Goal: Task Accomplishment & Management: Use online tool/utility

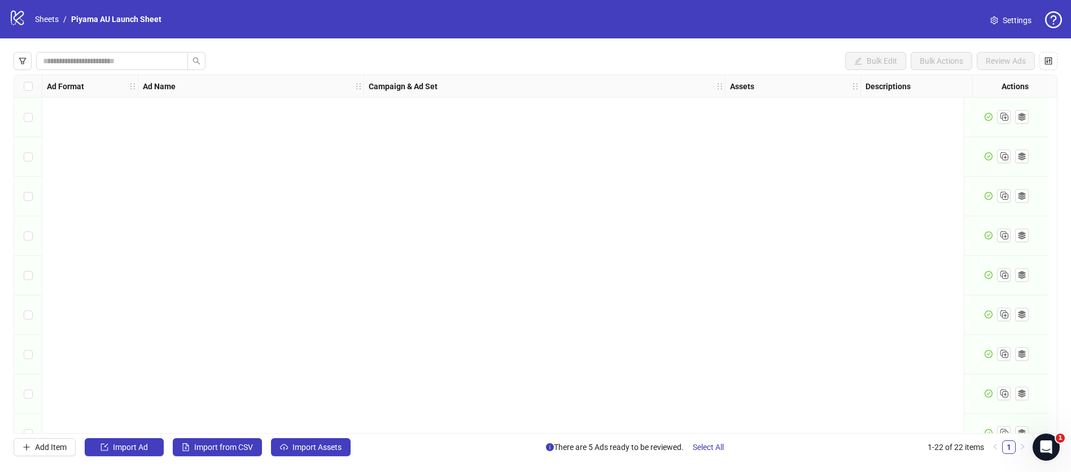
scroll to position [538, 0]
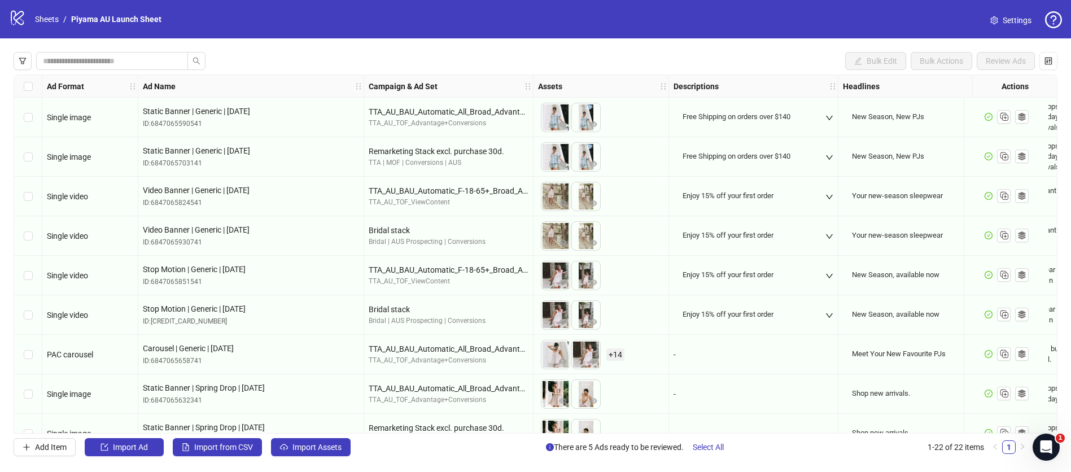
click at [17, 17] on icon "logo/logo-mobile" at bounding box center [17, 17] width 17 height 17
click at [46, 19] on link "Sheets" at bounding box center [47, 19] width 28 height 12
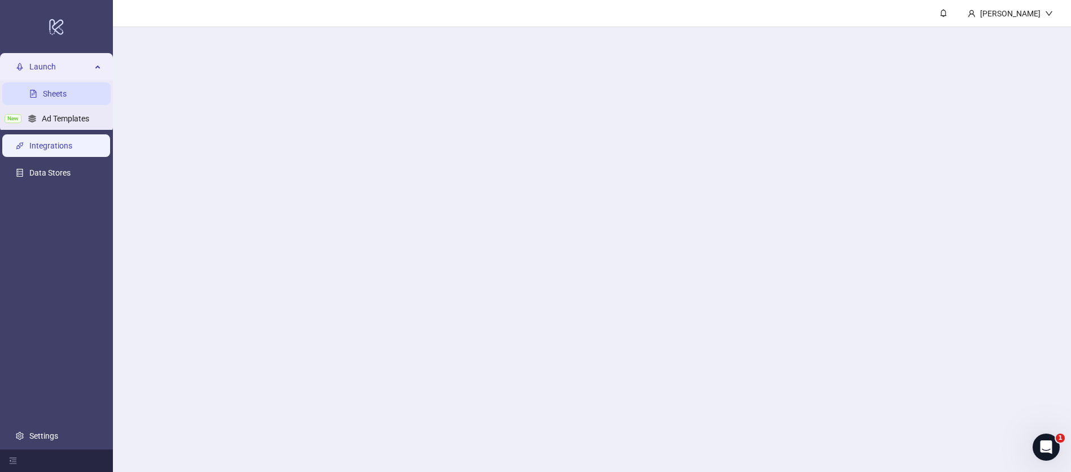
click at [50, 146] on link "Integrations" at bounding box center [50, 145] width 43 height 9
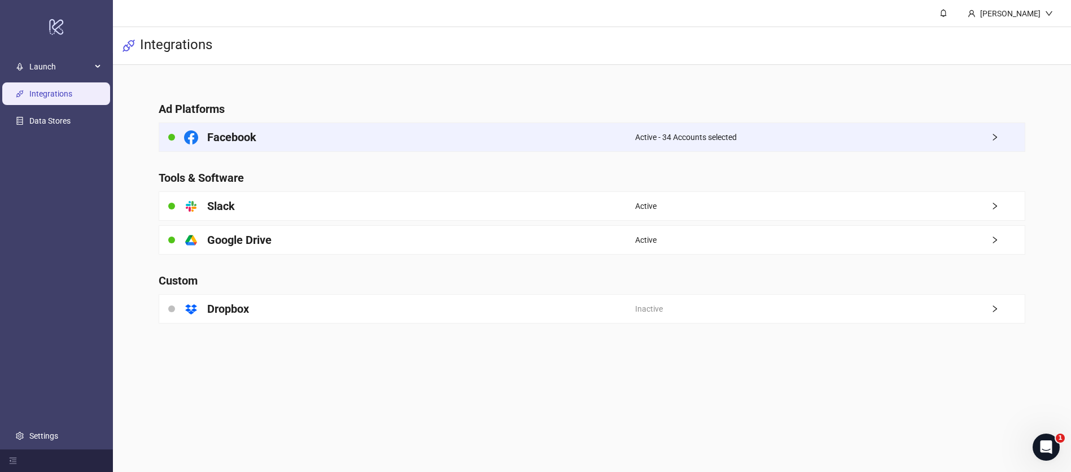
click at [538, 133] on div "Facebook" at bounding box center [397, 137] width 476 height 28
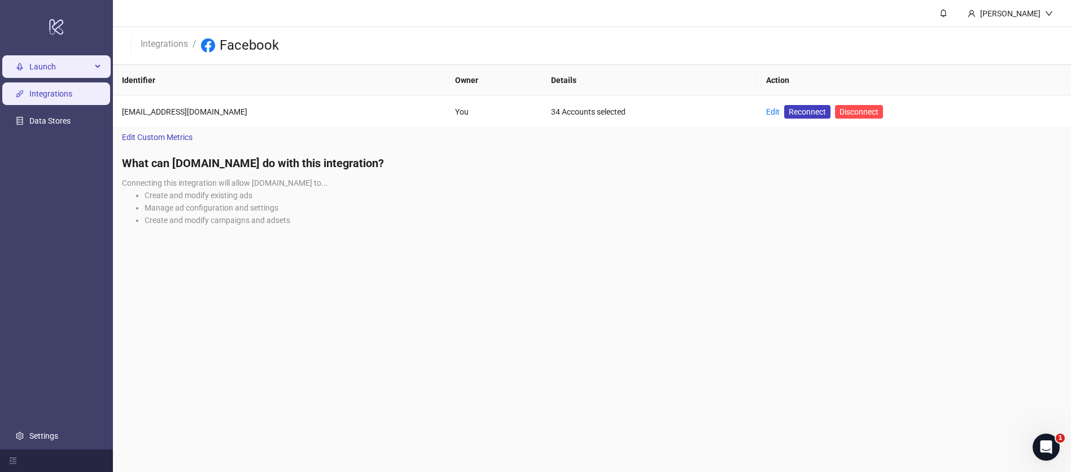
click at [63, 67] on span "Launch" at bounding box center [60, 66] width 62 height 23
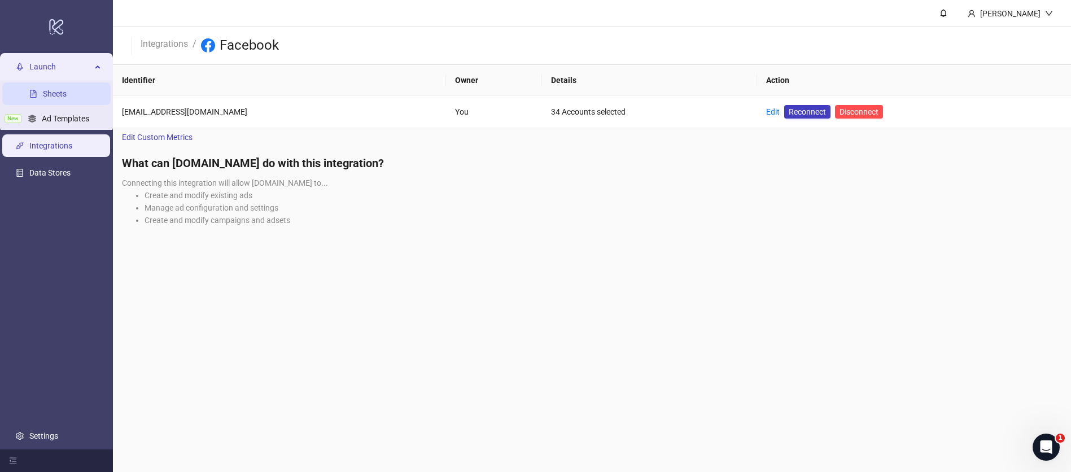
click at [53, 95] on link "Sheets" at bounding box center [55, 93] width 24 height 9
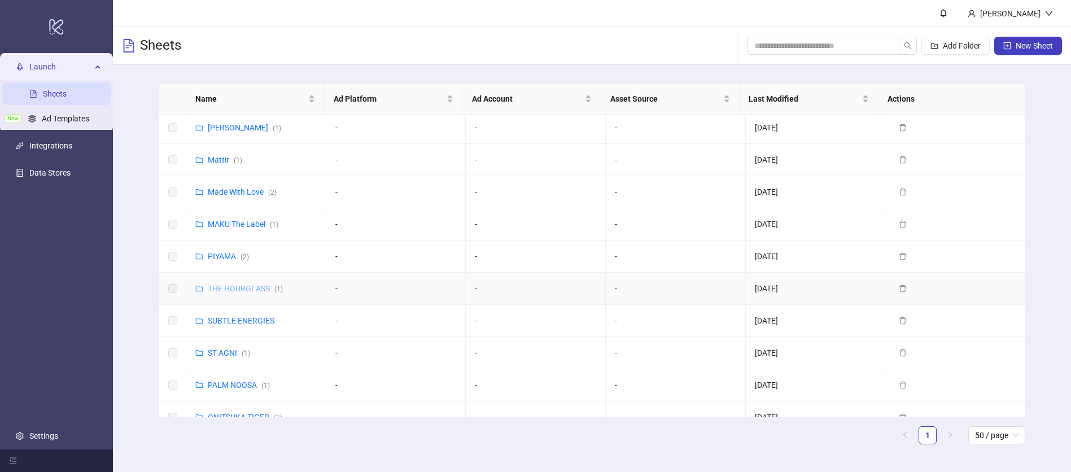
scroll to position [5, 0]
click at [223, 252] on link "PIYAMA ( 2 )" at bounding box center [228, 254] width 41 height 9
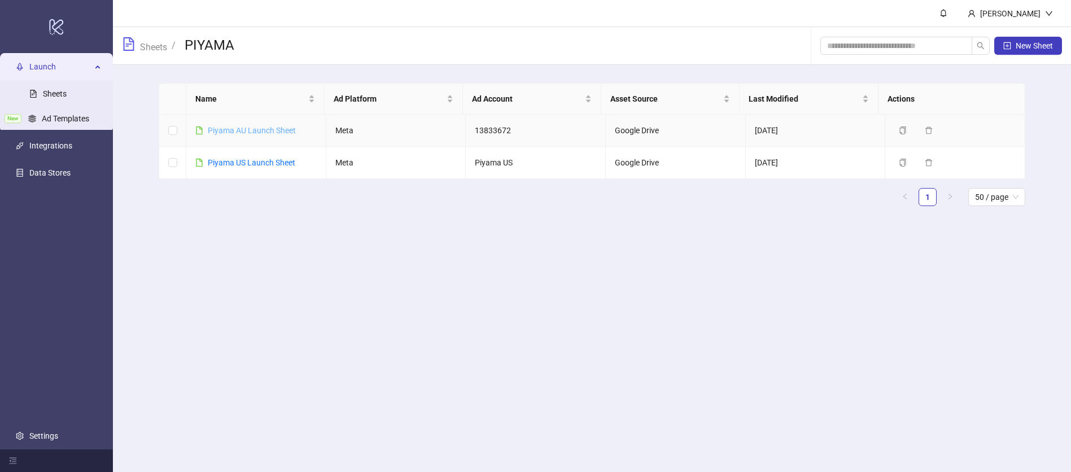
click at [249, 130] on link "Piyama AU Launch Sheet" at bounding box center [252, 130] width 88 height 9
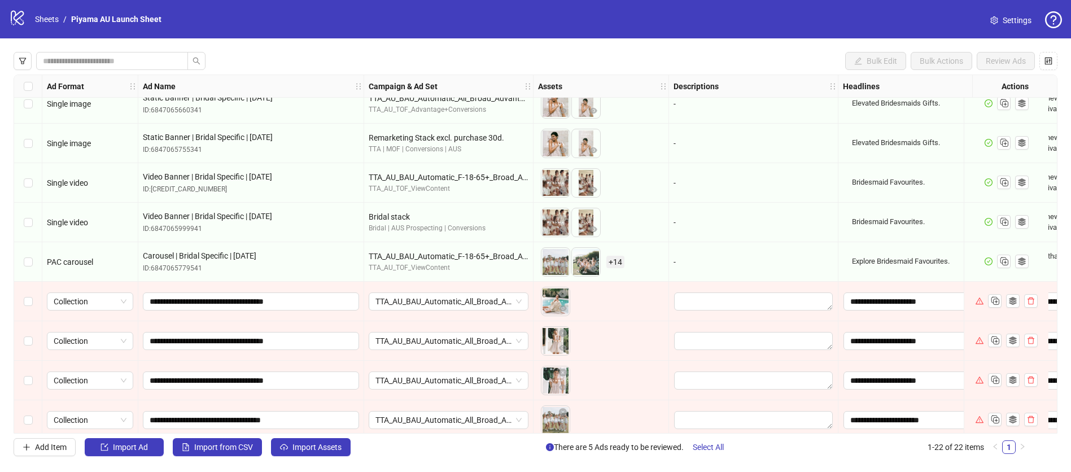
scroll to position [538, 0]
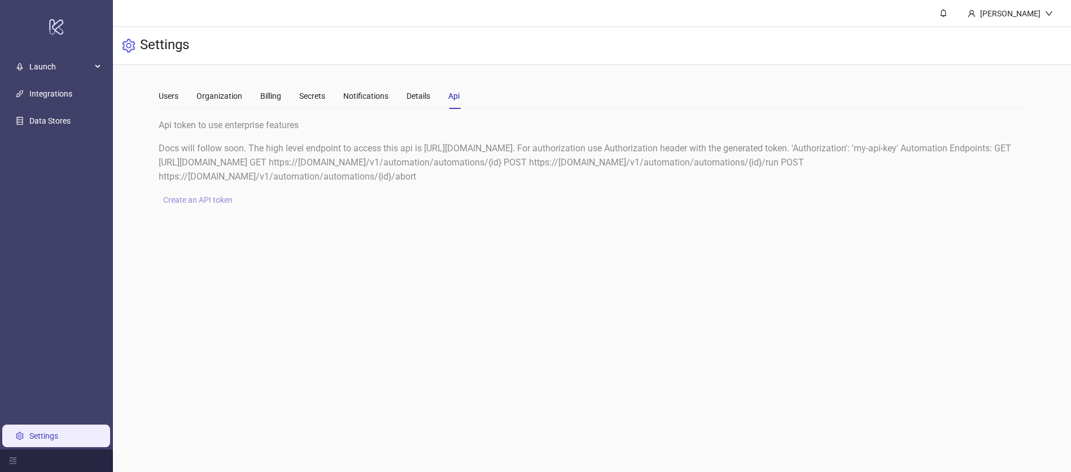
click at [206, 201] on span "Create an API token" at bounding box center [197, 199] width 69 height 9
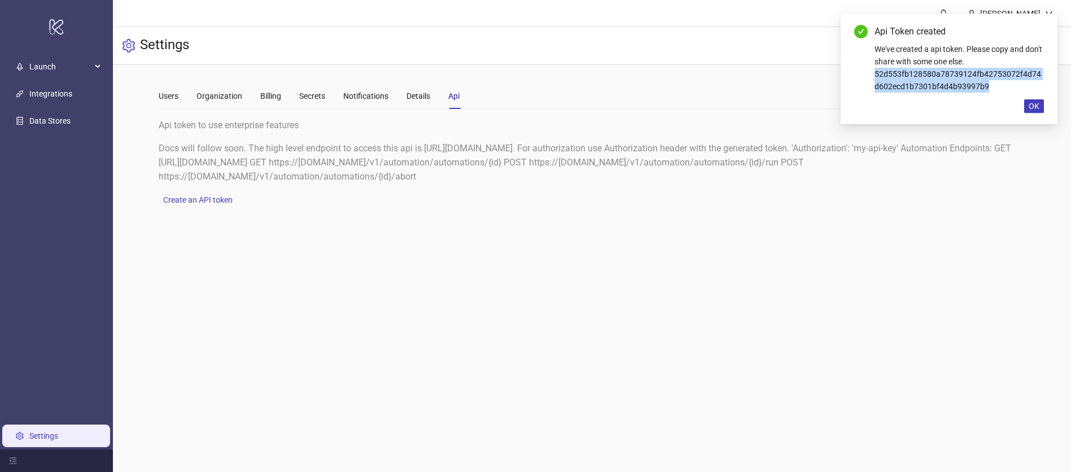
drag, startPoint x: 971, startPoint y: 87, endPoint x: 869, endPoint y: 75, distance: 102.8
click at [869, 75] on div "Api Token created We've created a api token. Please copy and don't share with s…" at bounding box center [949, 59] width 190 height 68
copy div "52d553fb128580a78739124fb42753072f4d74d602ecd1b7301bf4d4b93997b9"
click at [1033, 106] on span "OK" at bounding box center [1033, 106] width 11 height 9
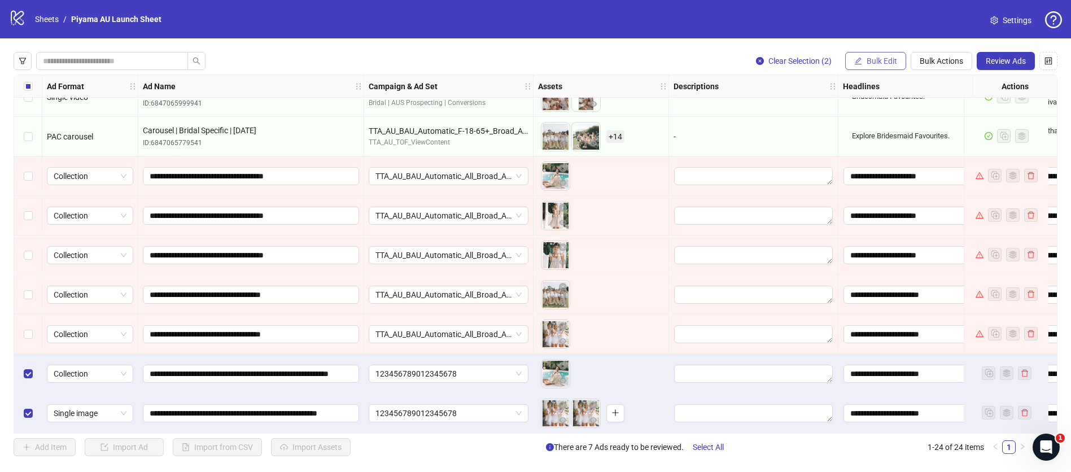
click at [888, 59] on span "Bulk Edit" at bounding box center [881, 60] width 30 height 9
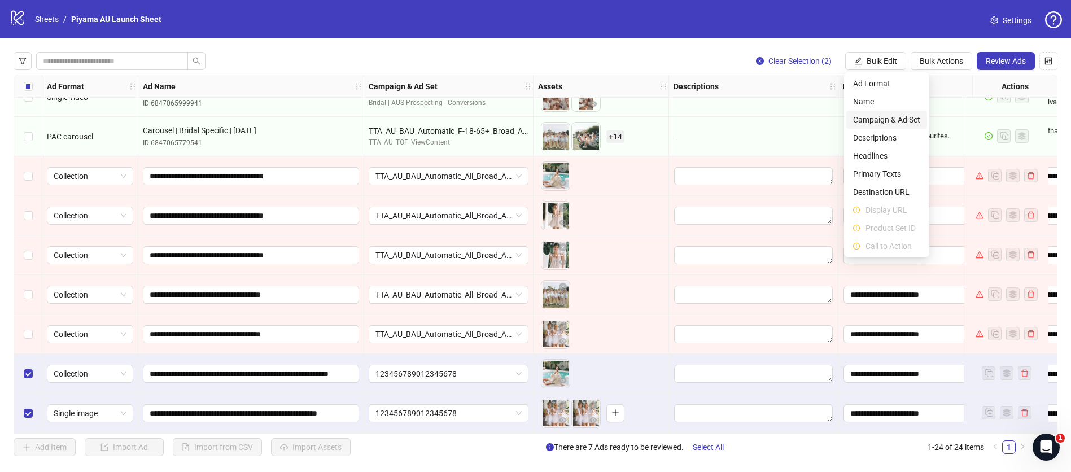
click at [898, 121] on span "Campaign & Ad Set" at bounding box center [886, 119] width 67 height 12
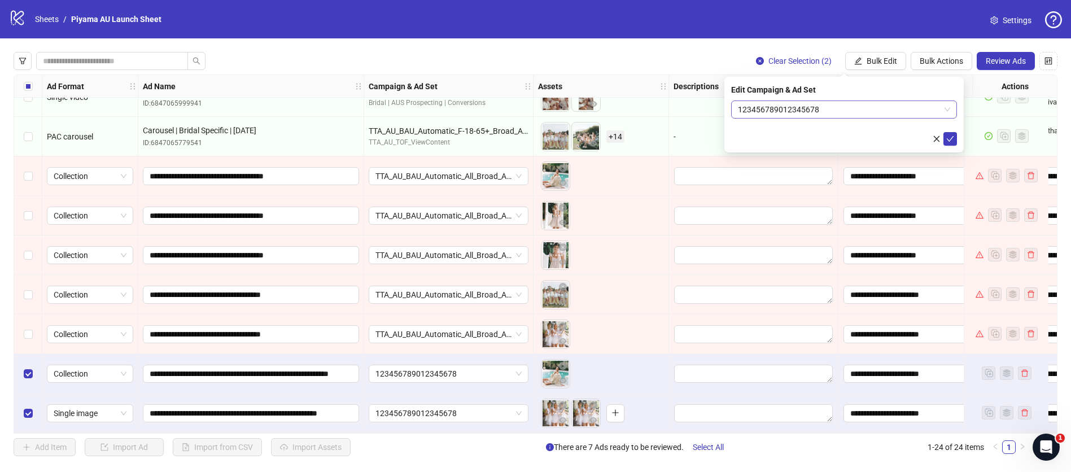
click at [840, 108] on span "123456789012345678" at bounding box center [844, 109] width 212 height 17
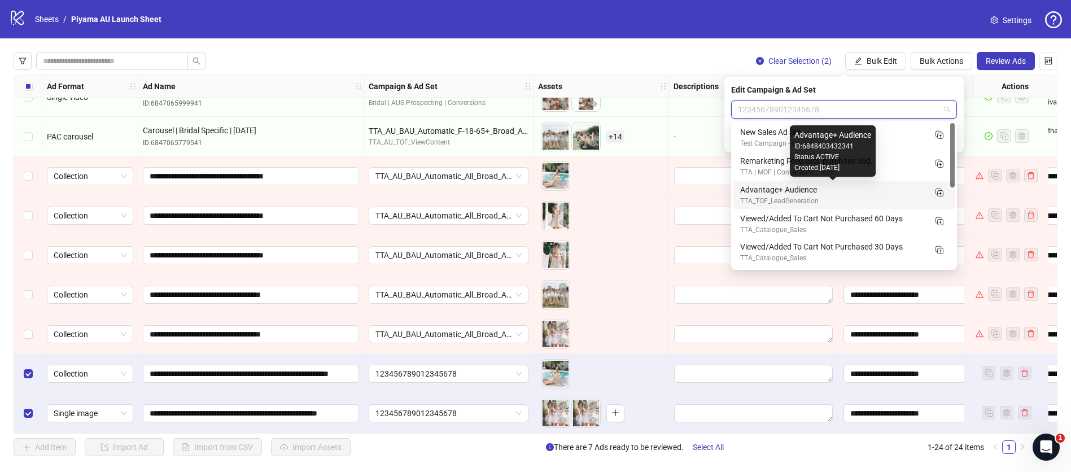
click at [817, 193] on div "Advantage+ Audience" at bounding box center [832, 189] width 185 height 12
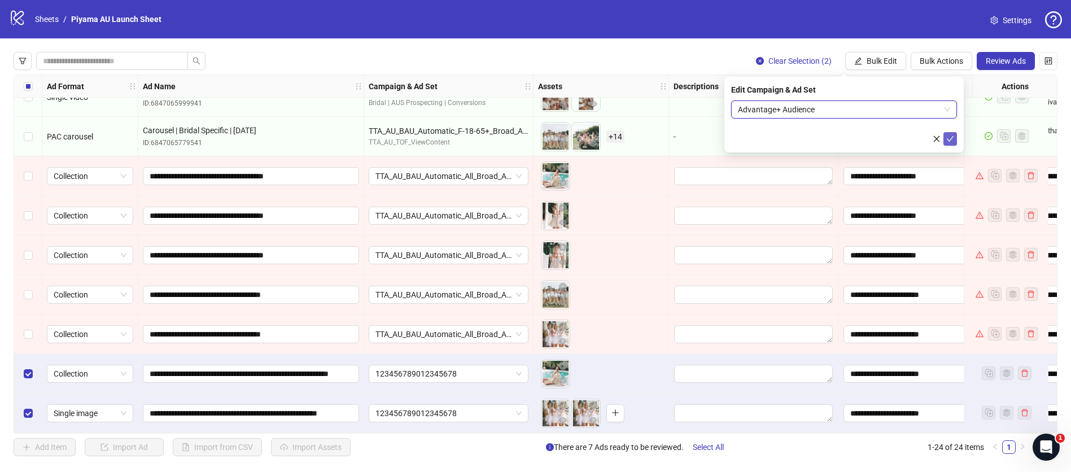
click at [953, 140] on icon "check" at bounding box center [950, 139] width 8 height 8
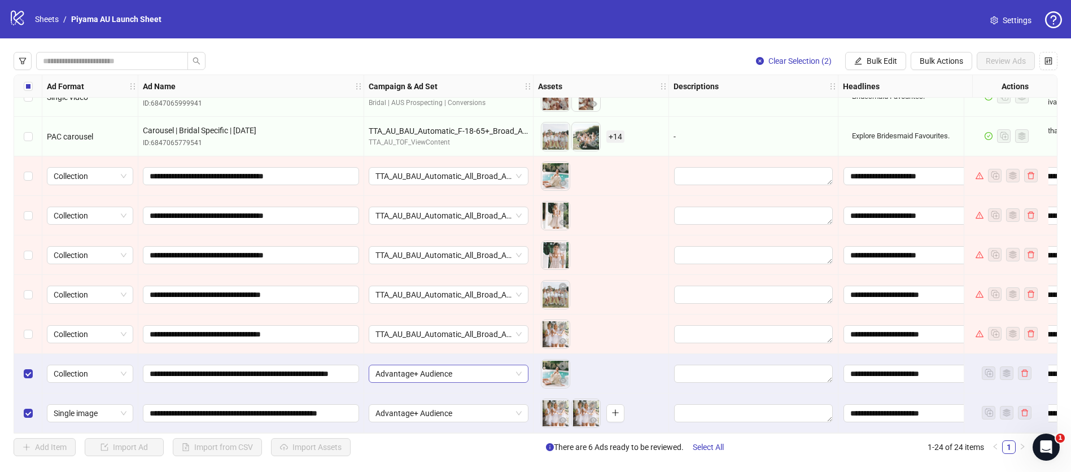
click at [501, 369] on span "Advantage+ Audience" at bounding box center [448, 373] width 146 height 17
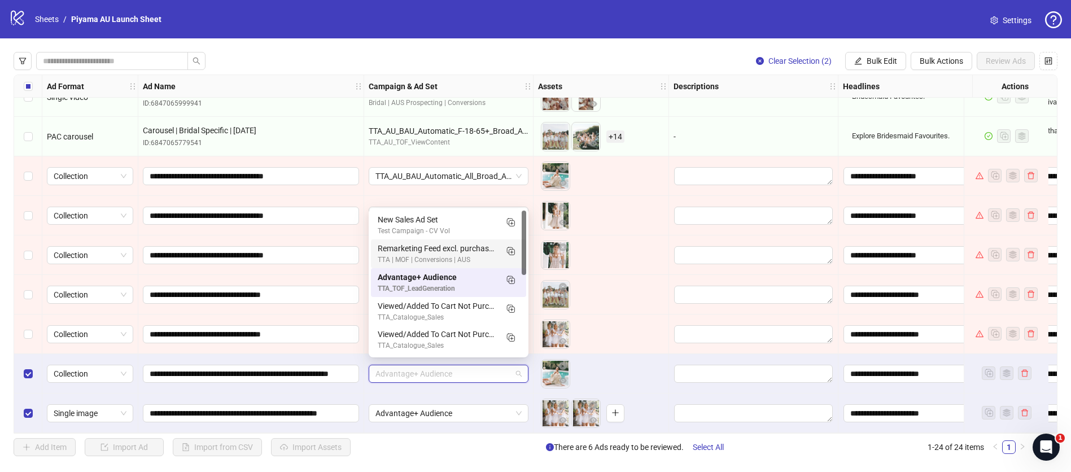
click at [550, 56] on div "Clear Selection (2) Bulk Edit Bulk Actions Review Ads" at bounding box center [536, 61] width 1044 height 18
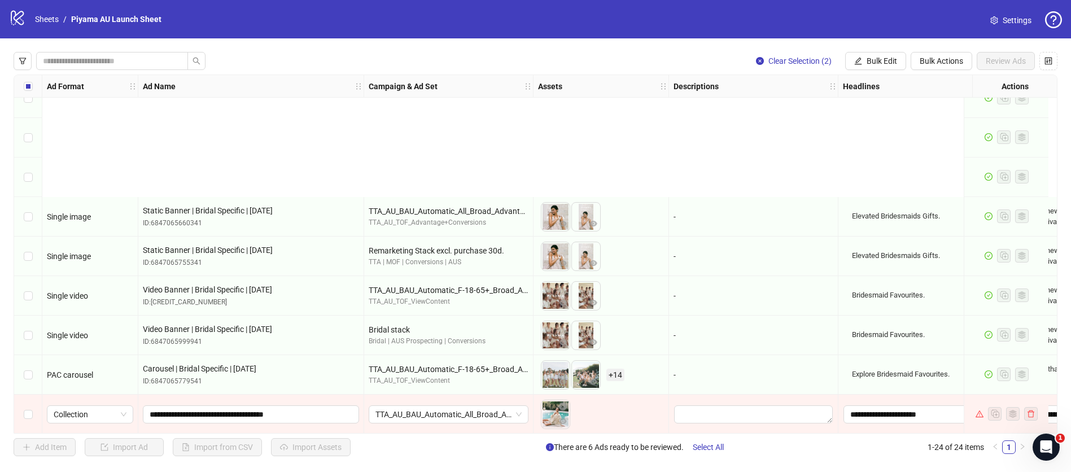
scroll to position [617, 0]
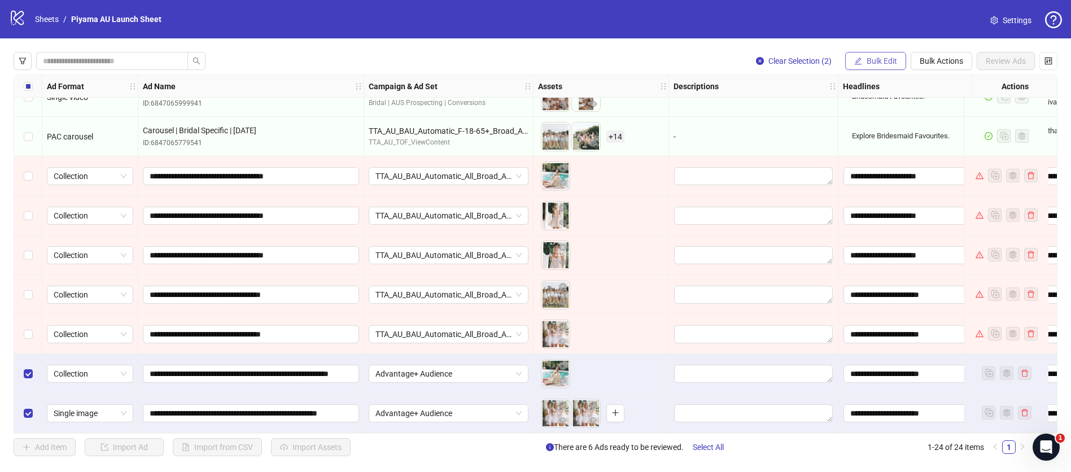
click at [882, 64] on span "Bulk Edit" at bounding box center [881, 60] width 30 height 9
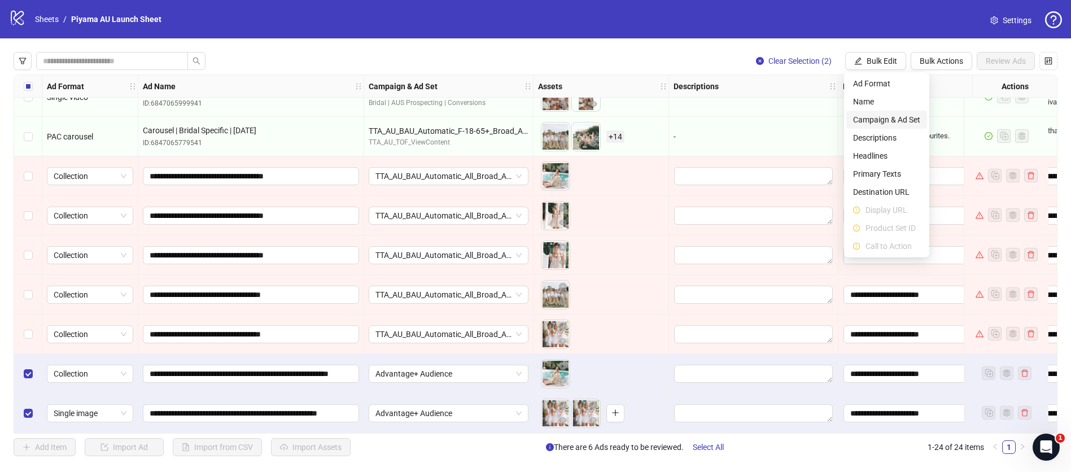
click at [883, 117] on span "Campaign & Ad Set" at bounding box center [886, 119] width 67 height 12
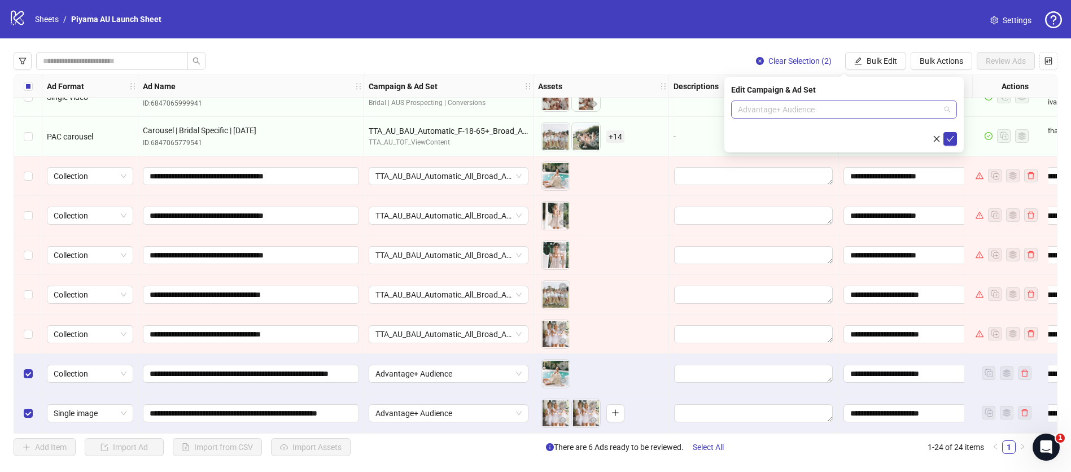
click at [822, 109] on span "Advantage+ Audience" at bounding box center [844, 109] width 212 height 17
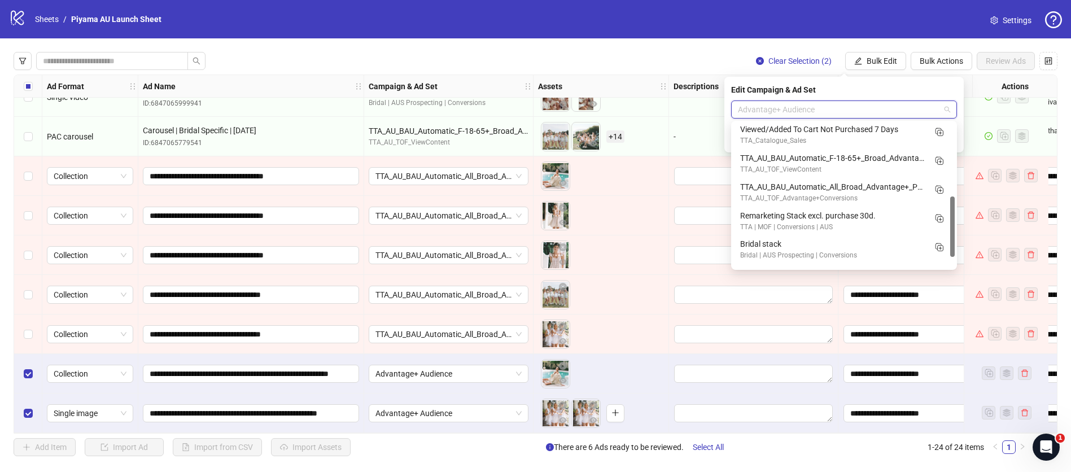
scroll to position [201, 0]
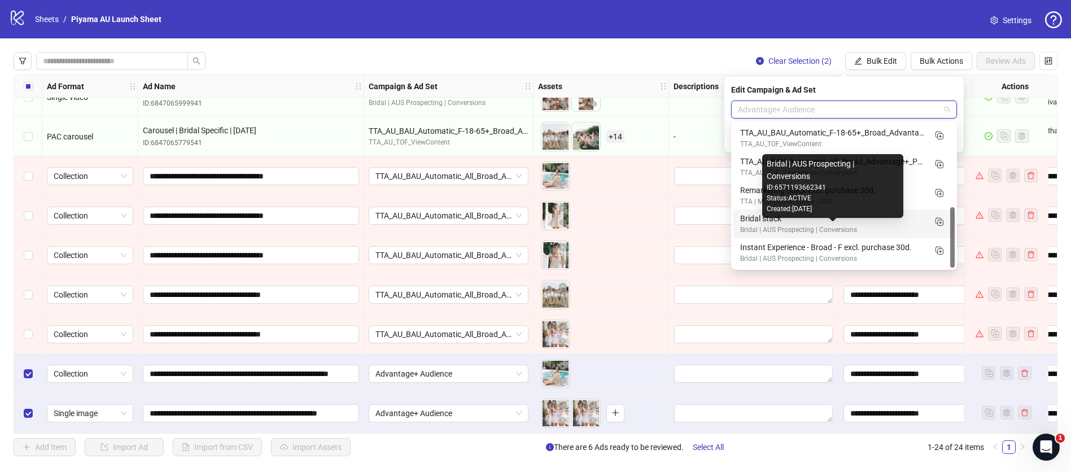
click at [812, 230] on div "Bridal | AUS Prospecting | Conversions" at bounding box center [832, 230] width 185 height 11
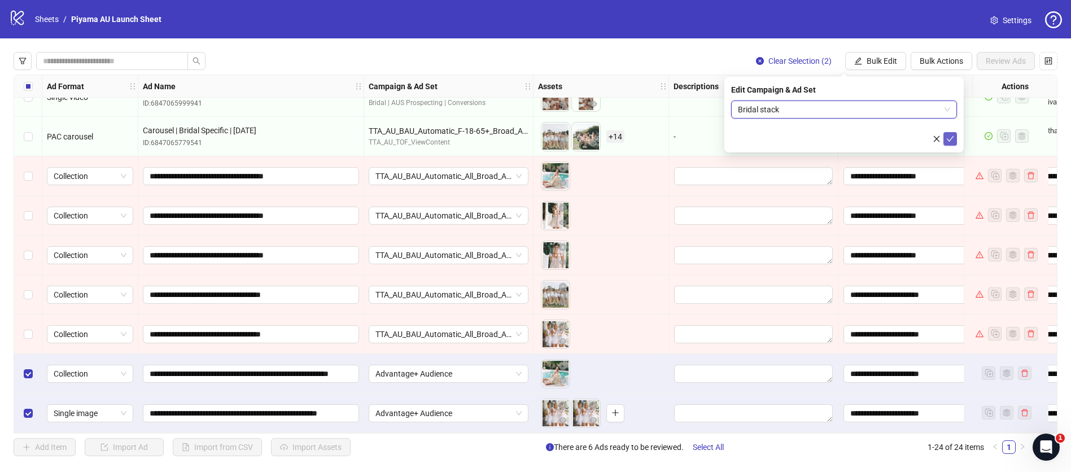
click at [948, 136] on icon "check" at bounding box center [950, 139] width 8 height 8
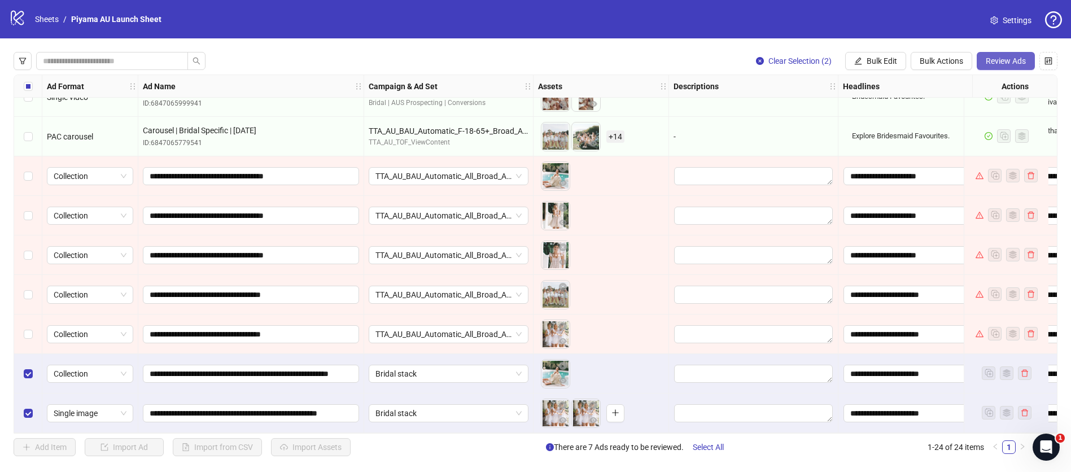
click at [1010, 60] on span "Review Ads" at bounding box center [1005, 60] width 40 height 9
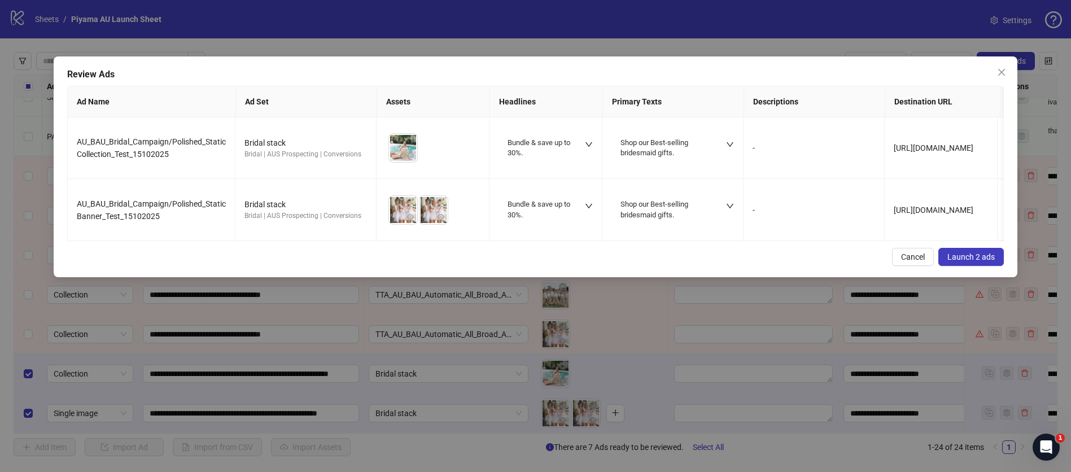
click at [973, 261] on span "Launch 2 ads" at bounding box center [970, 256] width 47 height 9
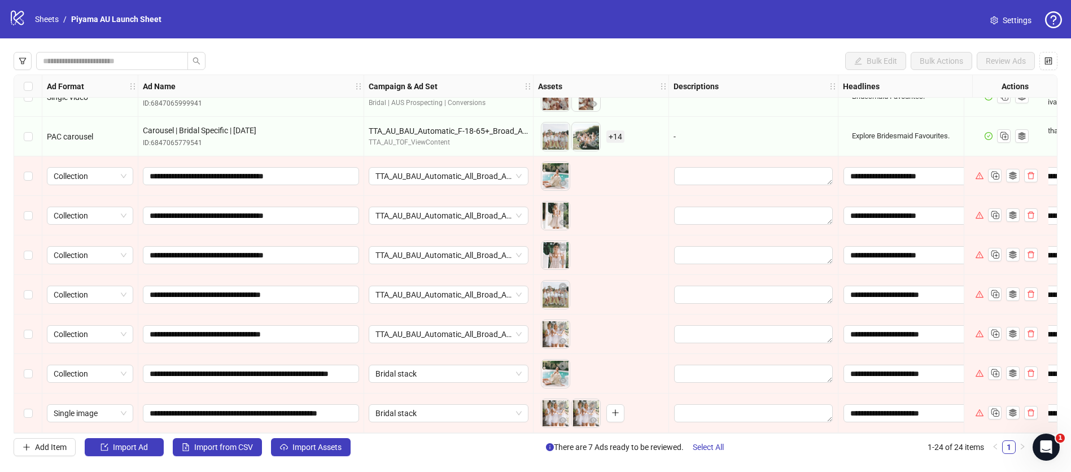
scroll to position [617, 0]
click at [119, 374] on span "Collection" at bounding box center [90, 373] width 73 height 17
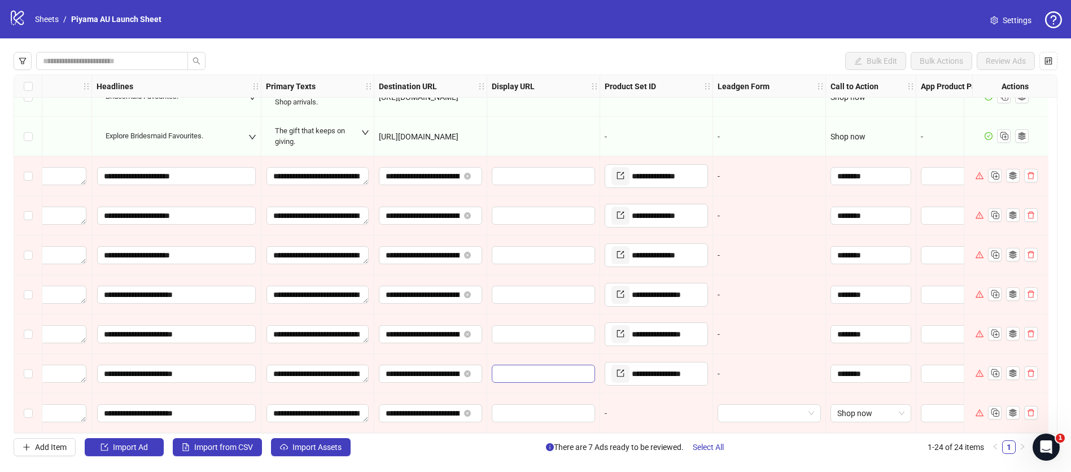
scroll to position [617, 812]
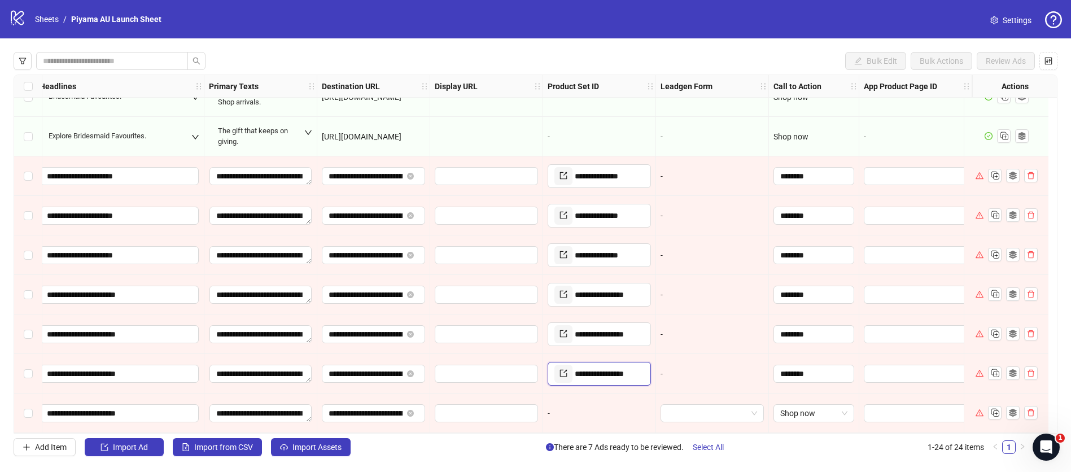
click at [559, 369] on icon "export" at bounding box center [563, 373] width 8 height 8
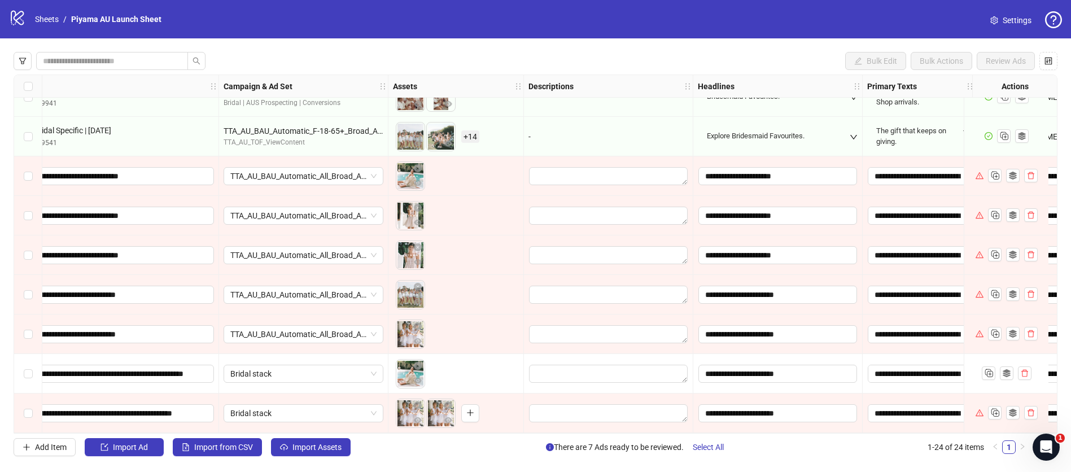
scroll to position [617, 142]
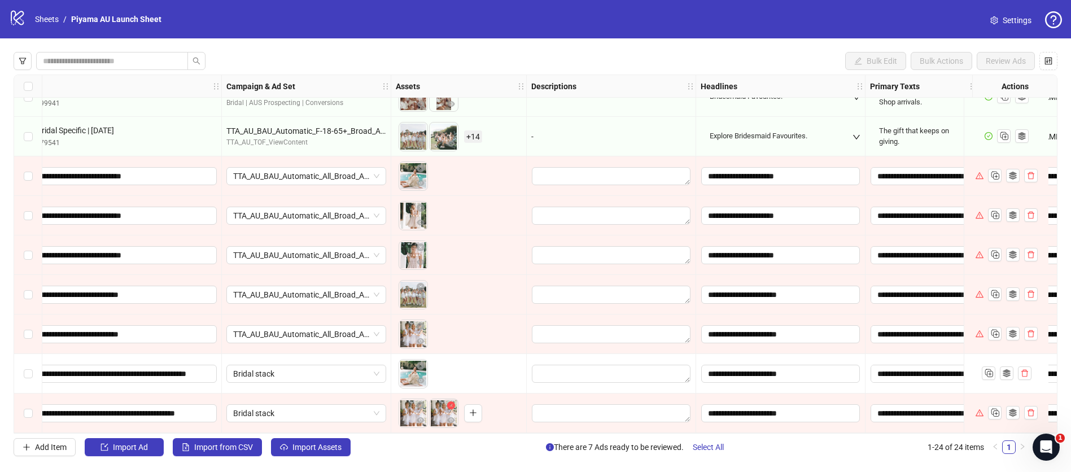
click at [450, 401] on icon "close-circle" at bounding box center [451, 405] width 8 height 8
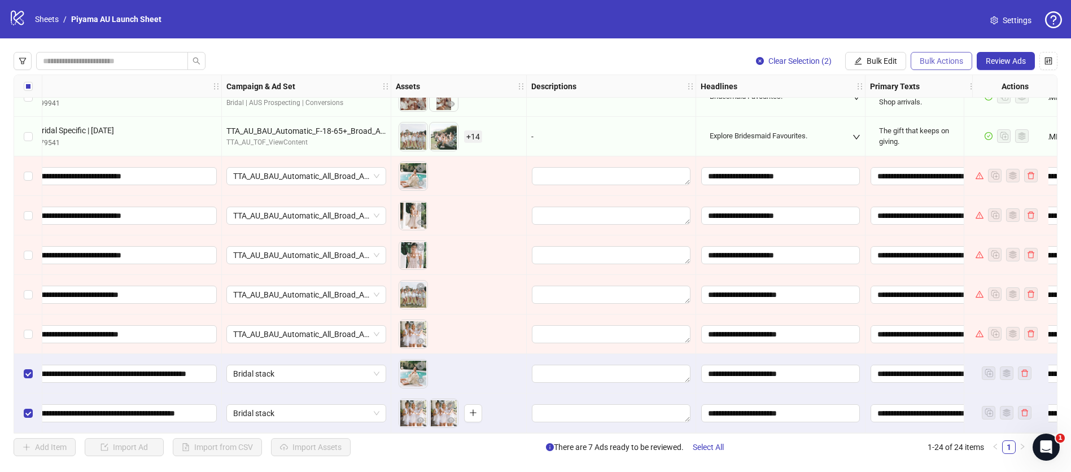
click at [945, 59] on span "Bulk Actions" at bounding box center [940, 60] width 43 height 9
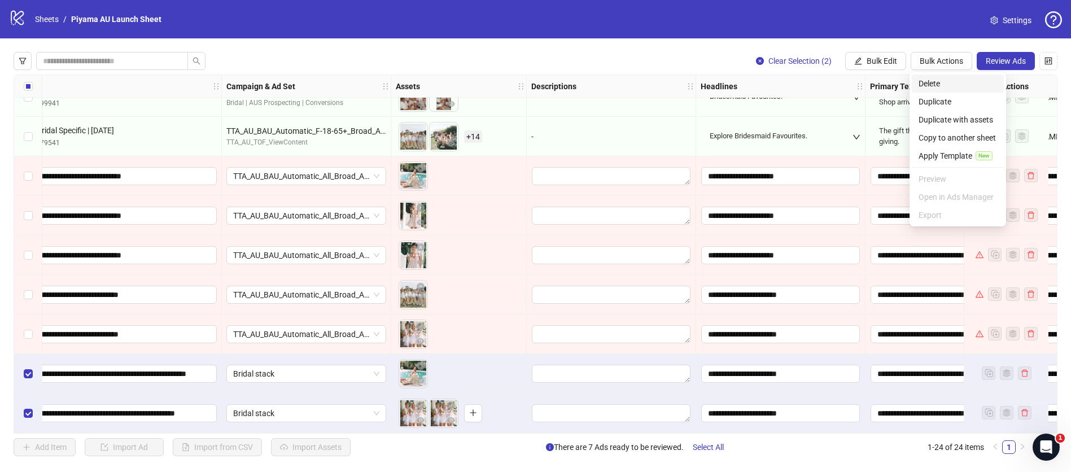
click at [950, 85] on span "Delete" at bounding box center [957, 83] width 78 height 12
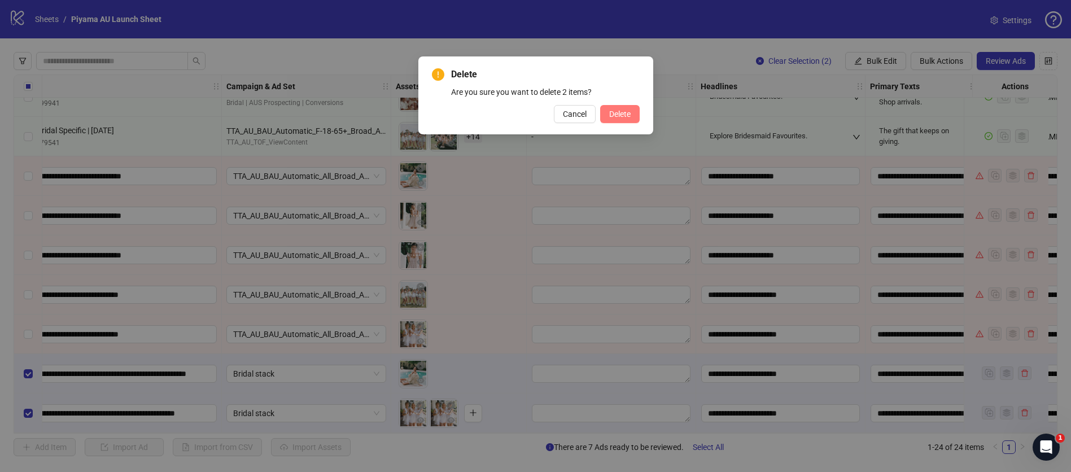
click at [623, 116] on span "Delete" at bounding box center [619, 113] width 21 height 9
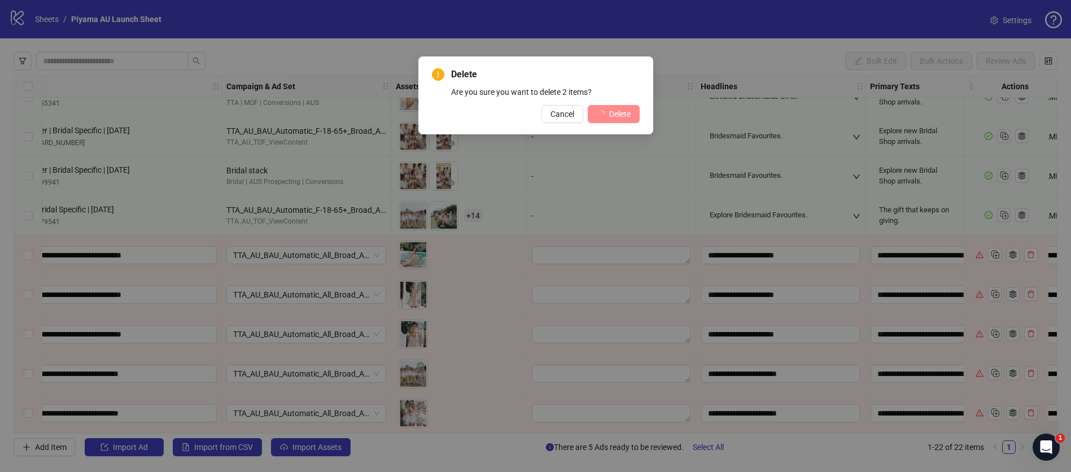
scroll to position [538, 142]
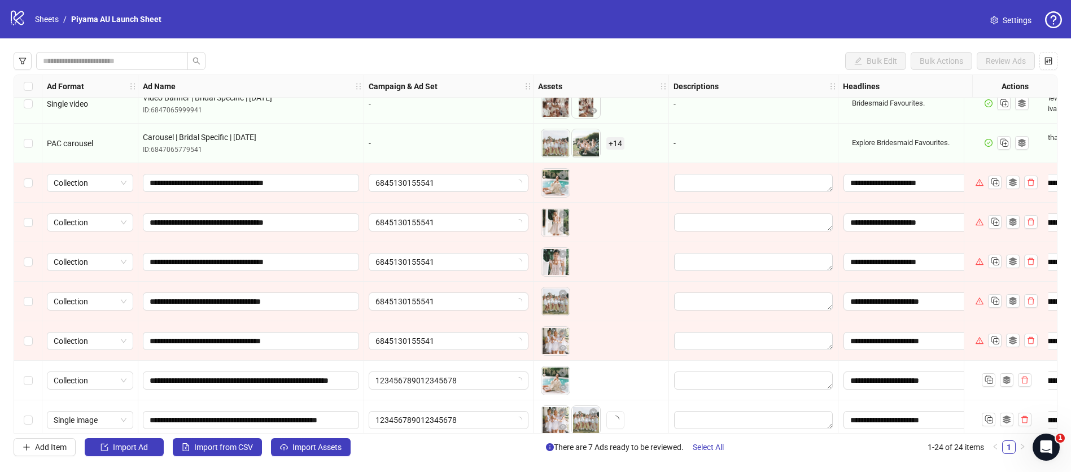
scroll to position [617, 0]
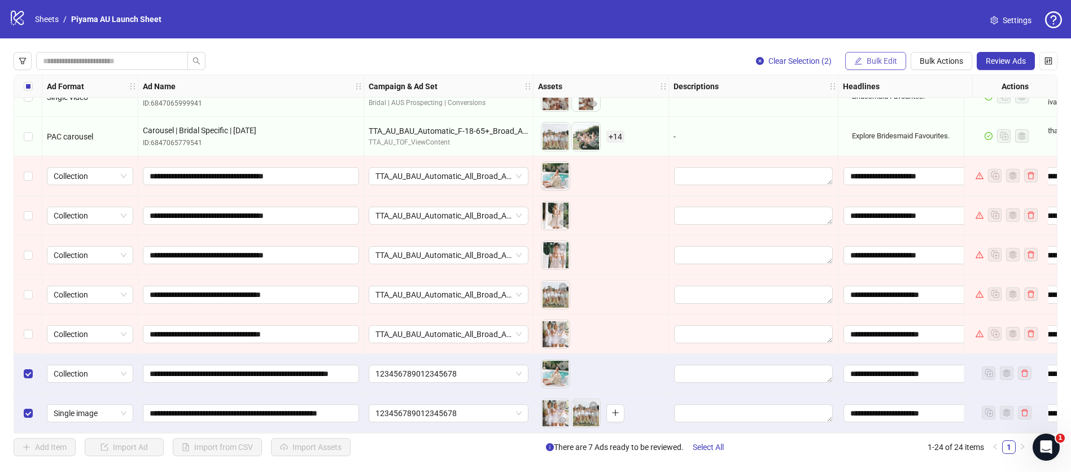
click at [872, 57] on span "Bulk Edit" at bounding box center [881, 60] width 30 height 9
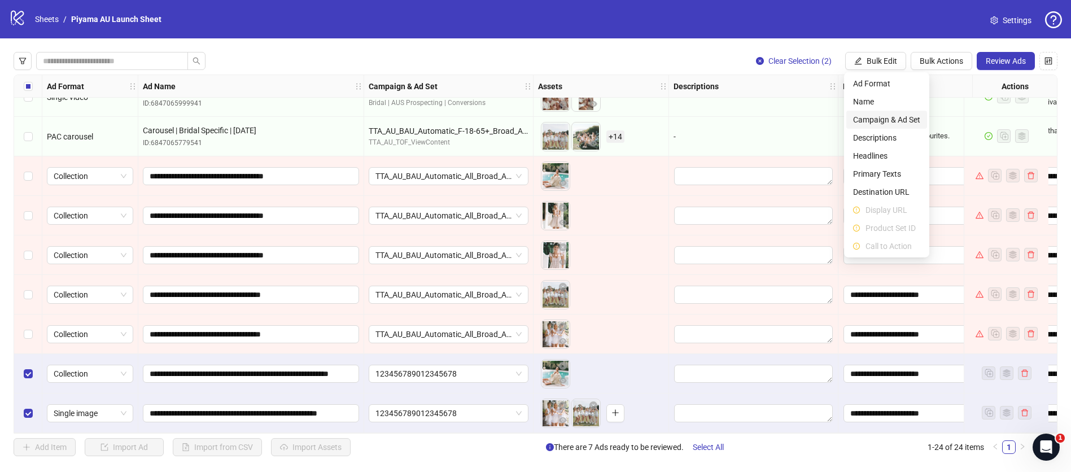
click at [884, 117] on span "Campaign & Ad Set" at bounding box center [886, 119] width 67 height 12
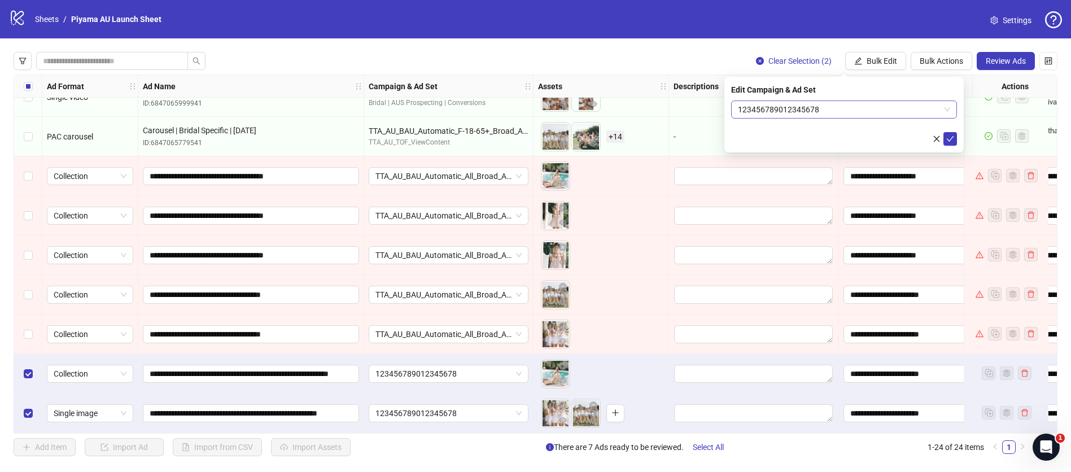
click at [813, 113] on span "123456789012345678" at bounding box center [844, 109] width 212 height 17
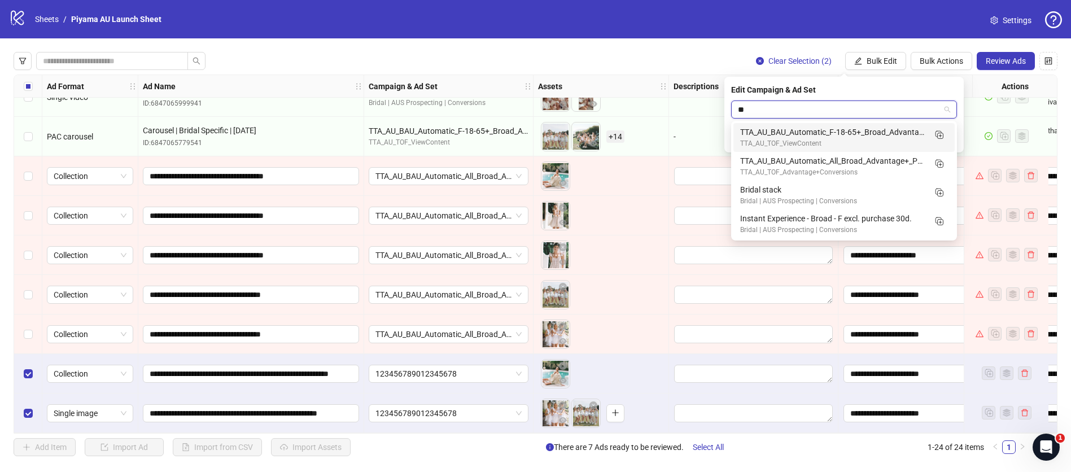
type input "***"
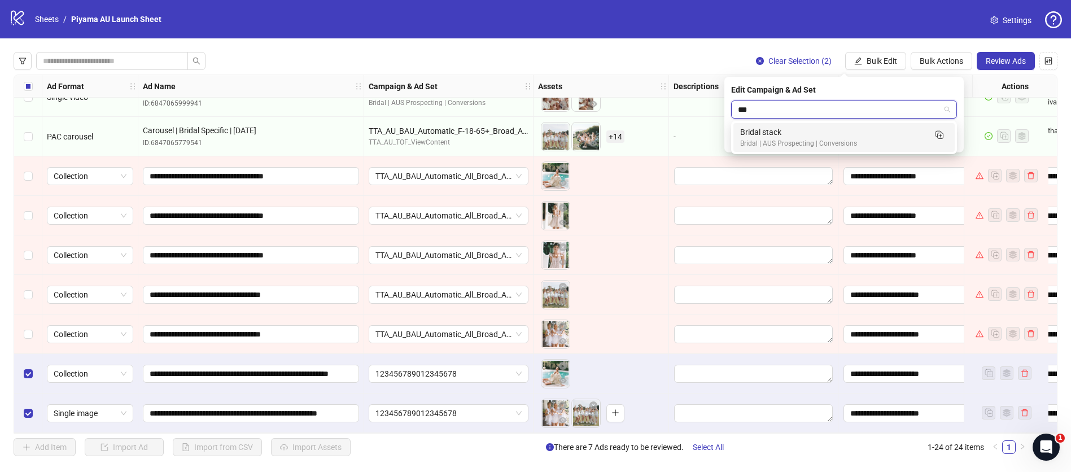
click at [792, 136] on div "Bridal stack" at bounding box center [832, 132] width 185 height 12
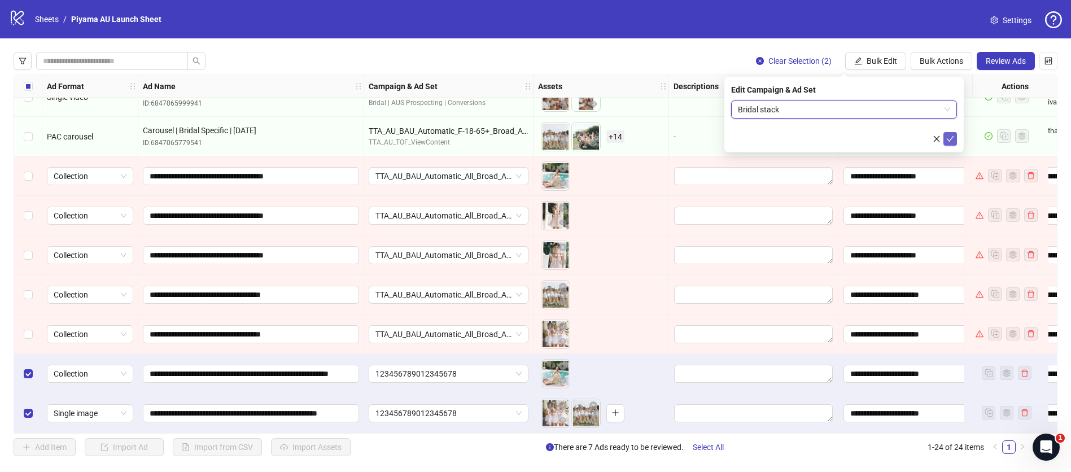
click at [951, 137] on icon "check" at bounding box center [950, 139] width 8 height 8
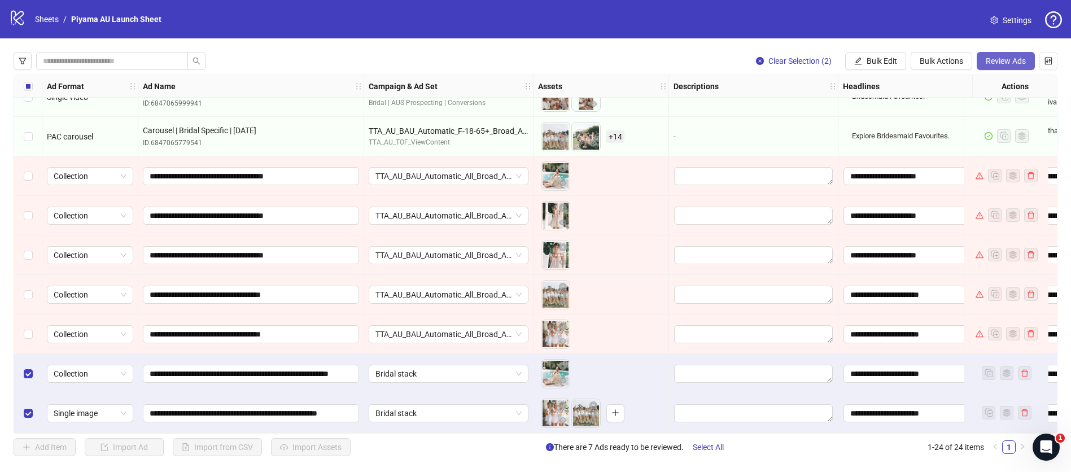
click at [1003, 63] on span "Review Ads" at bounding box center [1005, 60] width 40 height 9
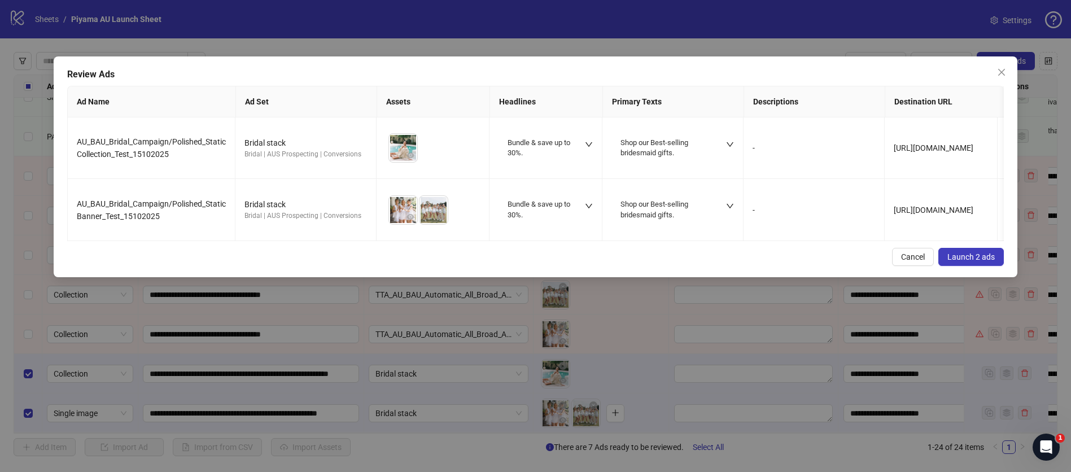
click at [979, 261] on span "Launch 2 ads" at bounding box center [970, 256] width 47 height 9
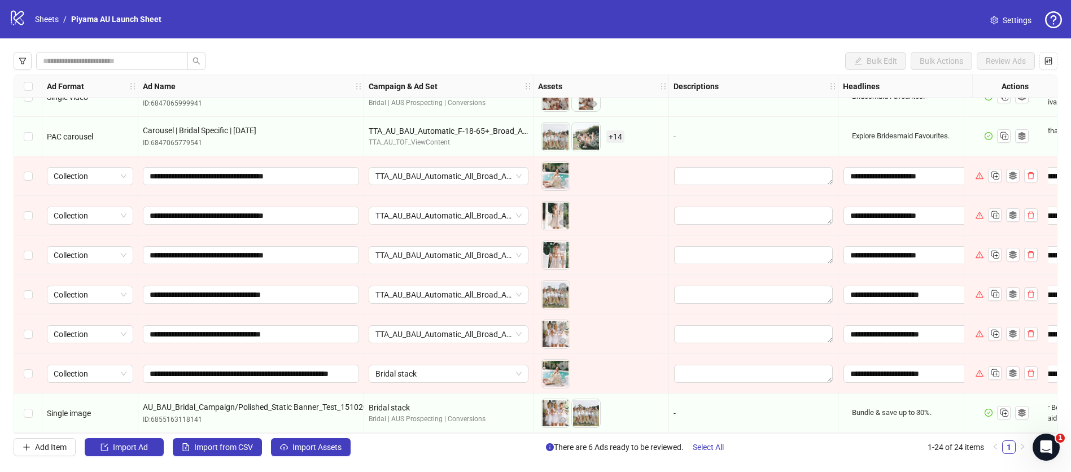
click at [980, 370] on icon "warning" at bounding box center [979, 373] width 8 height 8
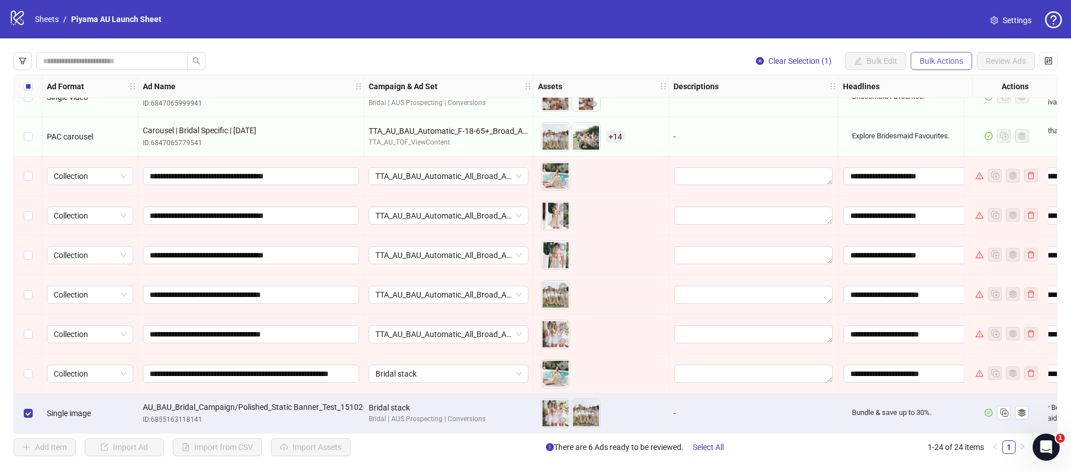
click at [948, 61] on span "Bulk Actions" at bounding box center [940, 60] width 43 height 9
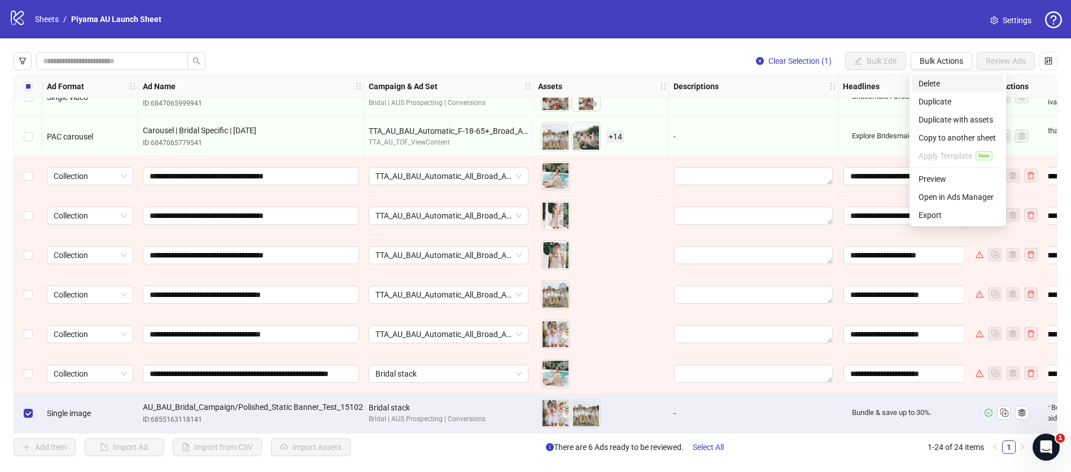
click at [949, 84] on span "Delete" at bounding box center [957, 83] width 78 height 12
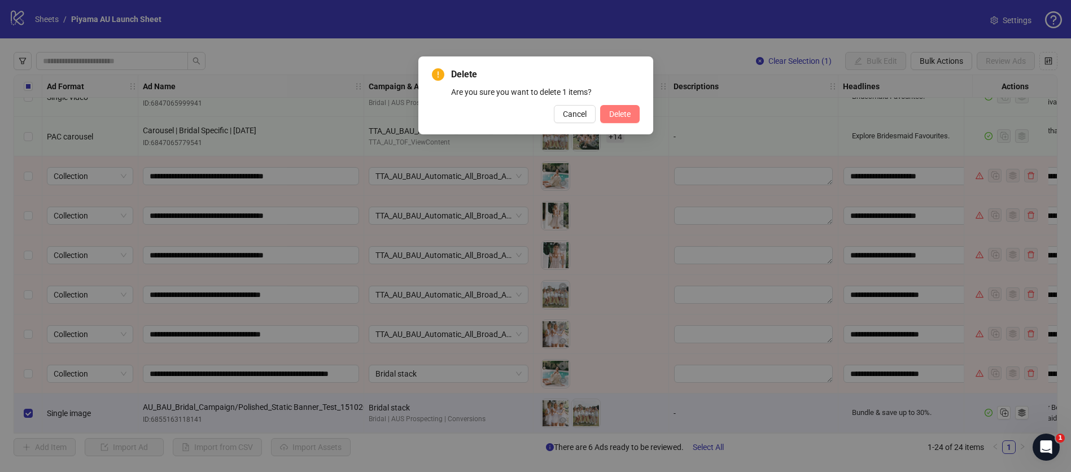
click at [621, 119] on button "Delete" at bounding box center [620, 114] width 40 height 18
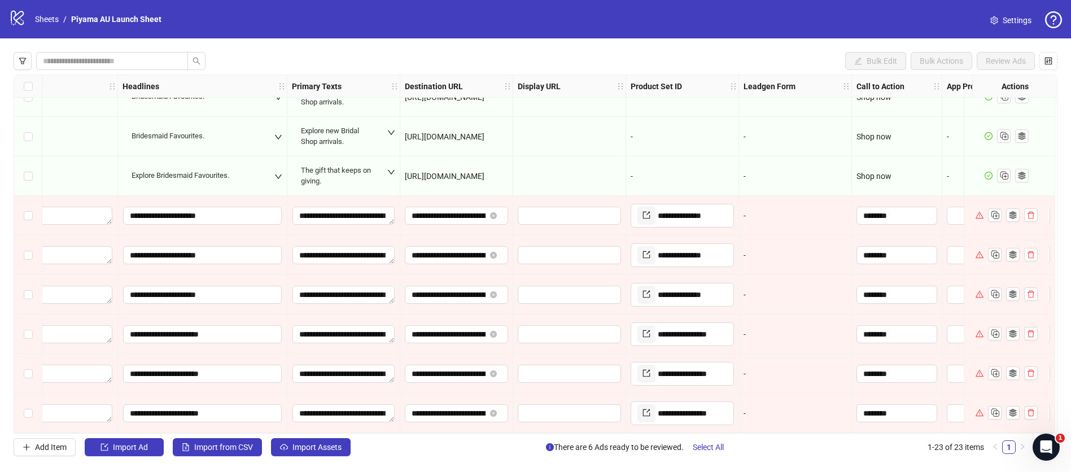
scroll to position [578, 752]
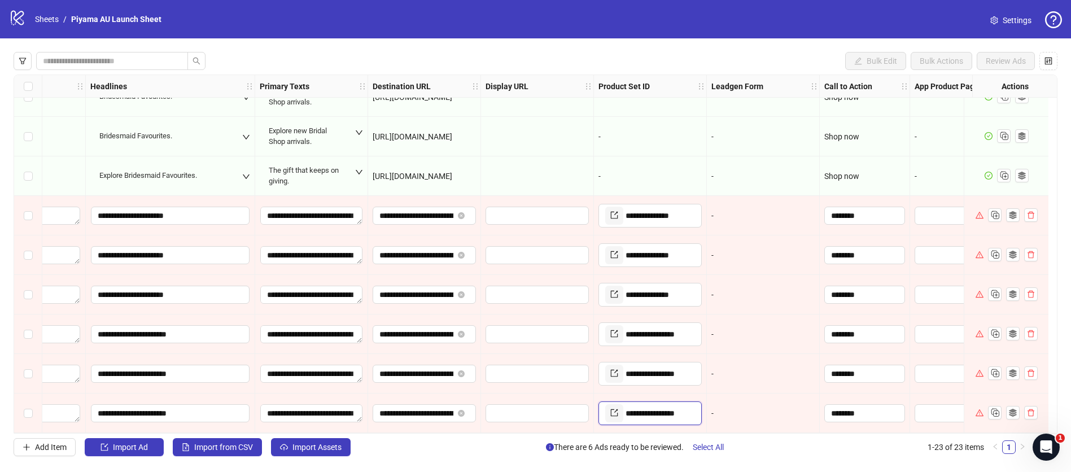
click at [643, 405] on input "**********" at bounding box center [658, 413] width 67 height 18
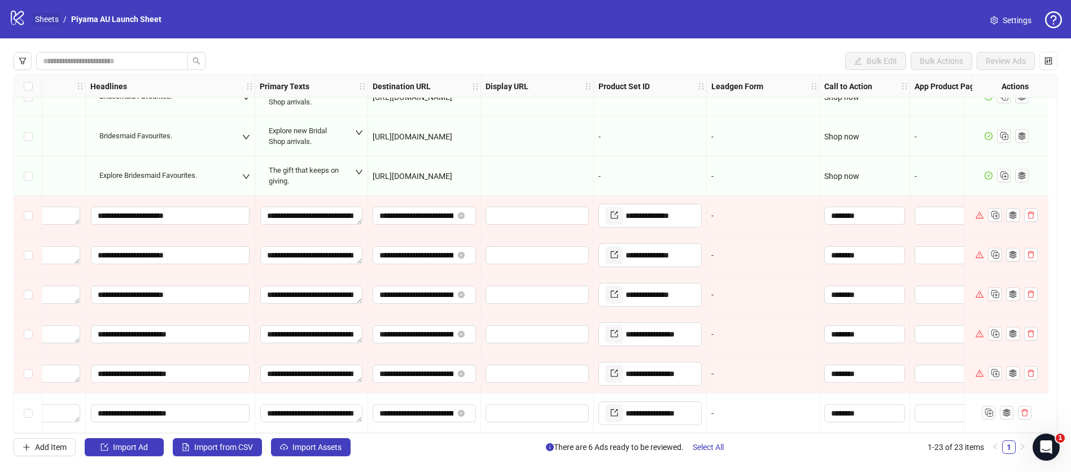
click at [46, 14] on link "Sheets" at bounding box center [47, 19] width 28 height 12
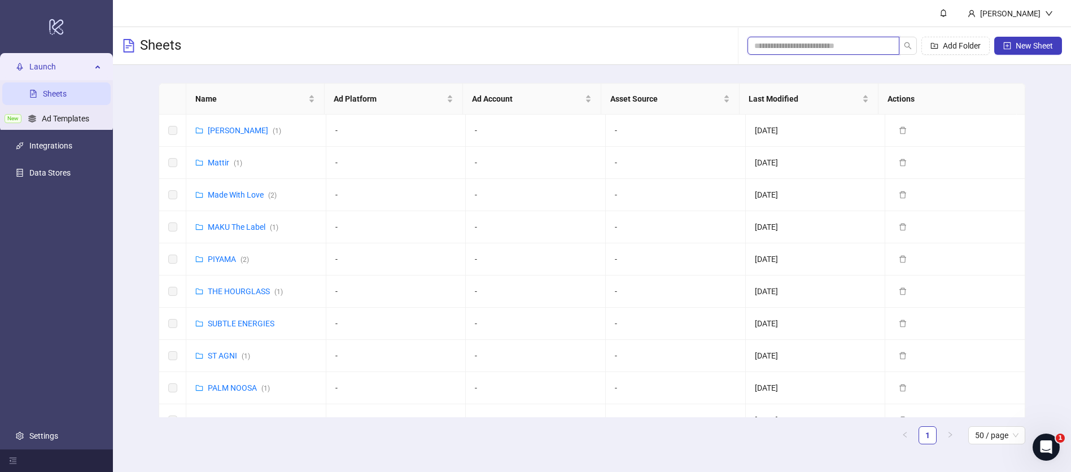
click at [794, 46] on input "search" at bounding box center [818, 46] width 129 height 12
click at [796, 41] on input "search" at bounding box center [818, 46] width 129 height 12
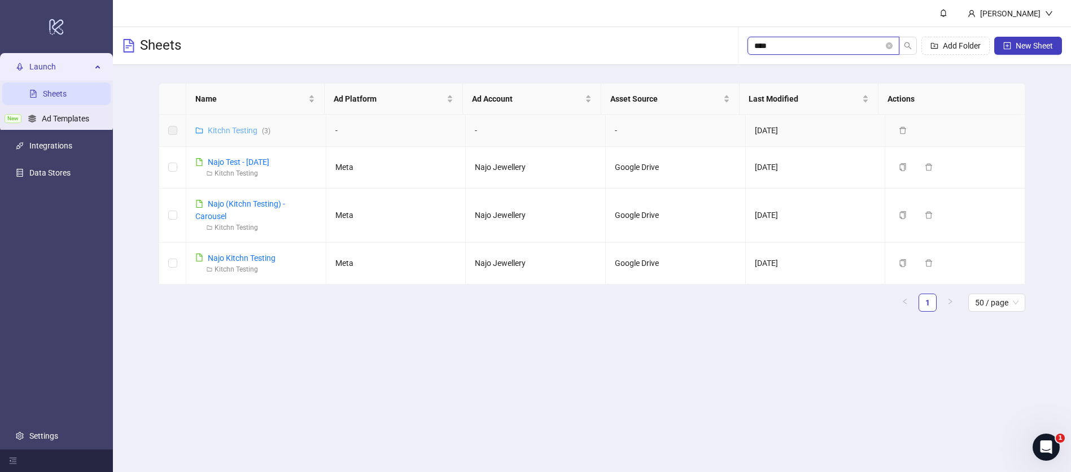
type input "****"
click at [239, 129] on link "Kitchn Testing ( 3 )" at bounding box center [239, 130] width 63 height 9
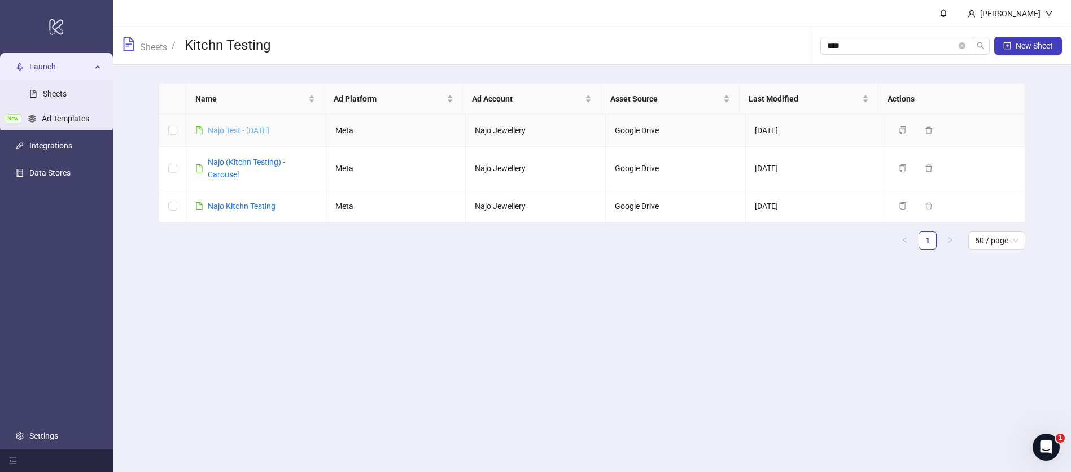
click at [245, 129] on link "Najo Test - [DATE]" at bounding box center [239, 130] width 62 height 9
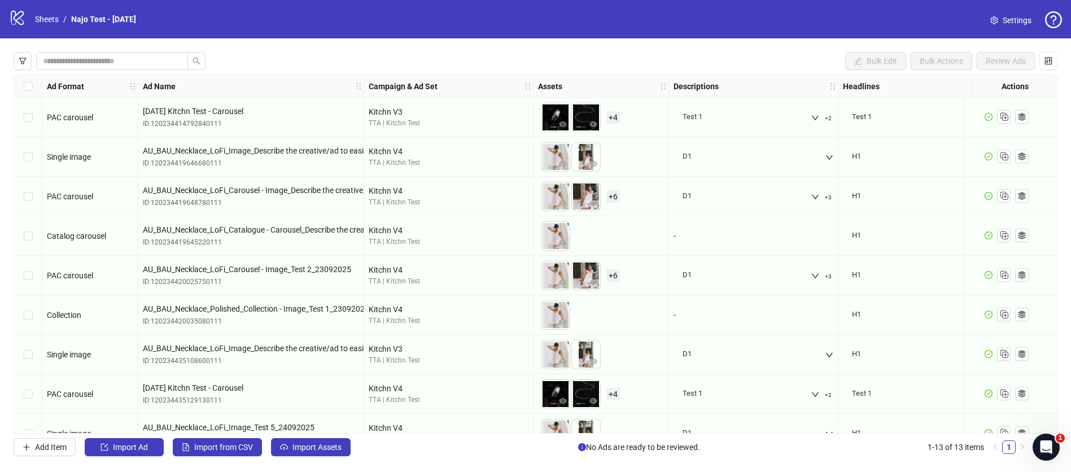
scroll to position [183, 0]
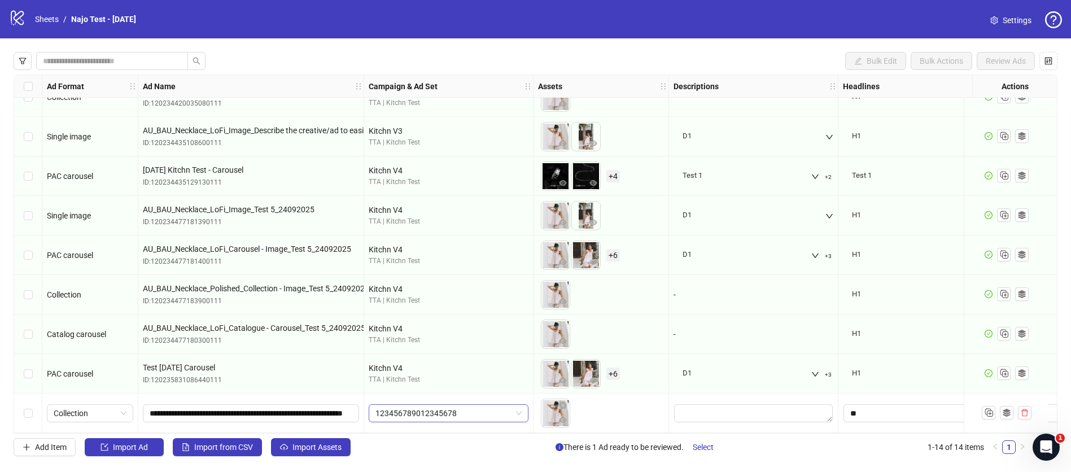
click at [468, 409] on span "123456789012345678" at bounding box center [448, 413] width 146 height 17
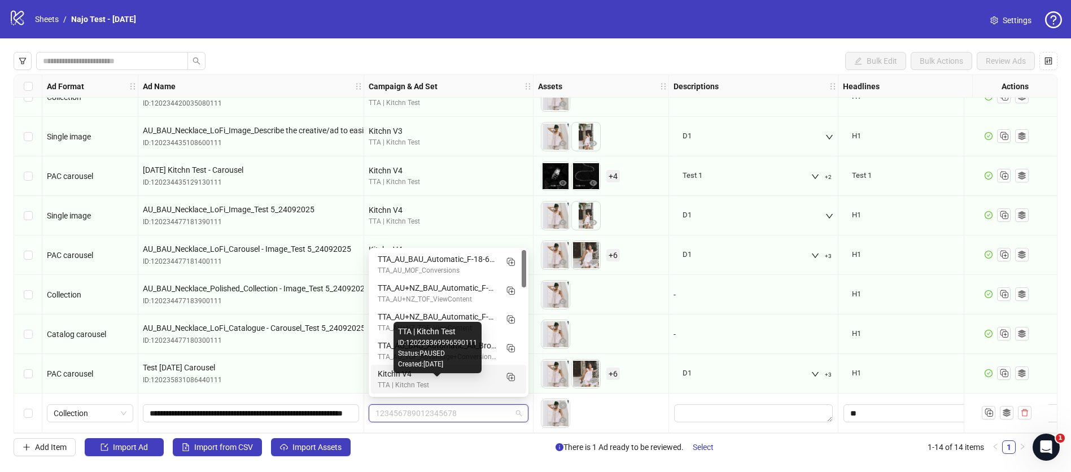
click at [441, 384] on div "TTA | Kitchn Test" at bounding box center [437, 385] width 119 height 11
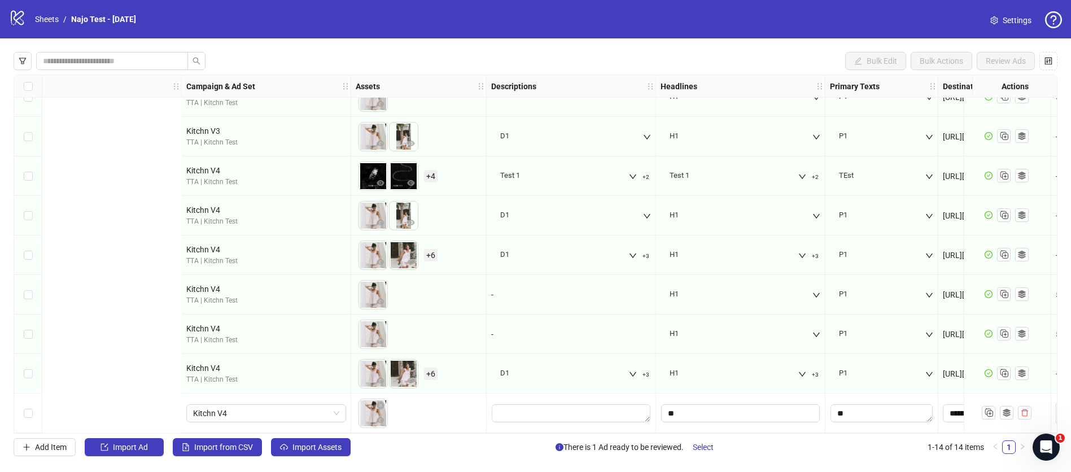
scroll to position [222, 0]
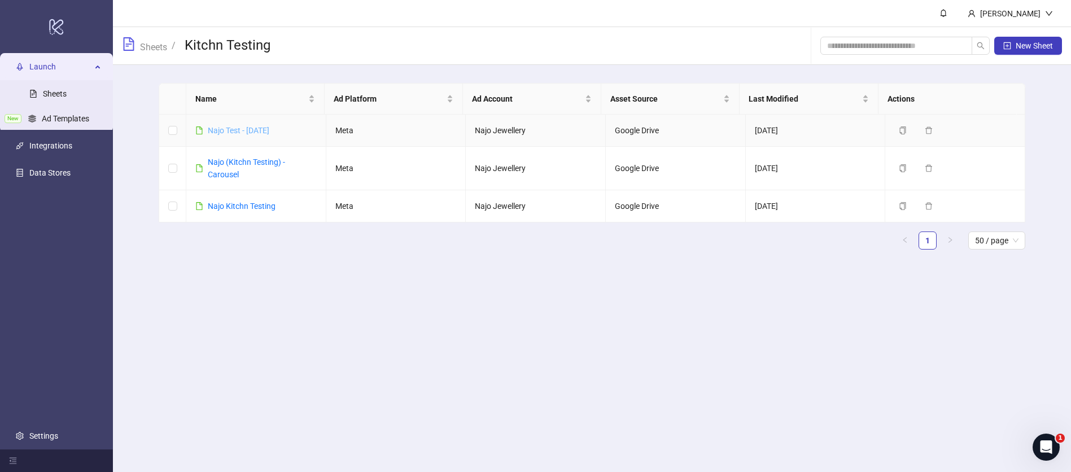
click at [227, 130] on link "Najo Test - [DATE]" at bounding box center [239, 130] width 62 height 9
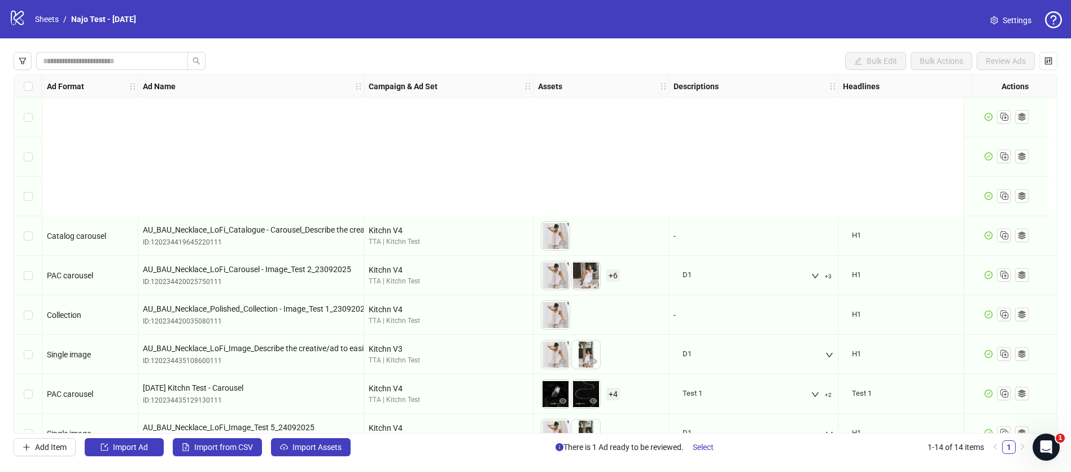
scroll to position [222, 0]
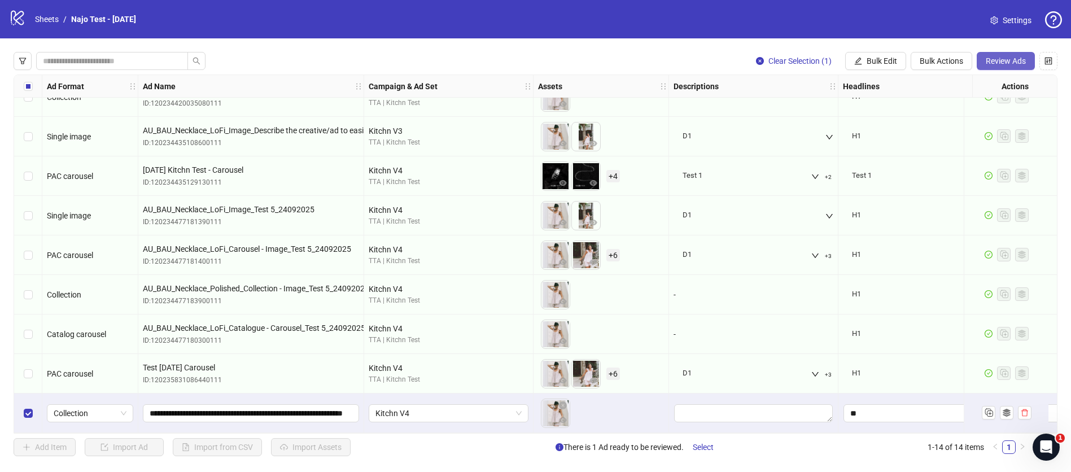
click at [997, 64] on span "Review Ads" at bounding box center [1005, 60] width 40 height 9
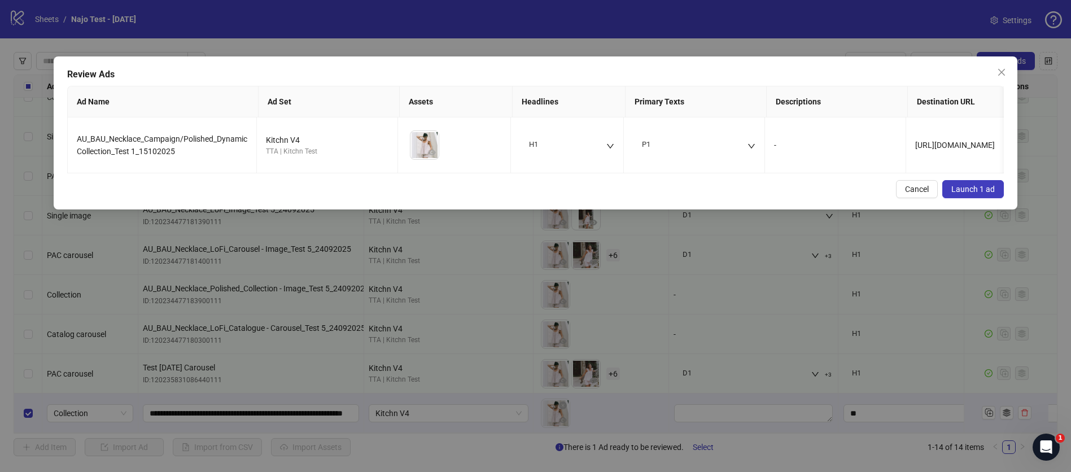
click at [965, 194] on span "Launch 1 ad" at bounding box center [972, 189] width 43 height 9
